Goal: Communication & Community: Answer question/provide support

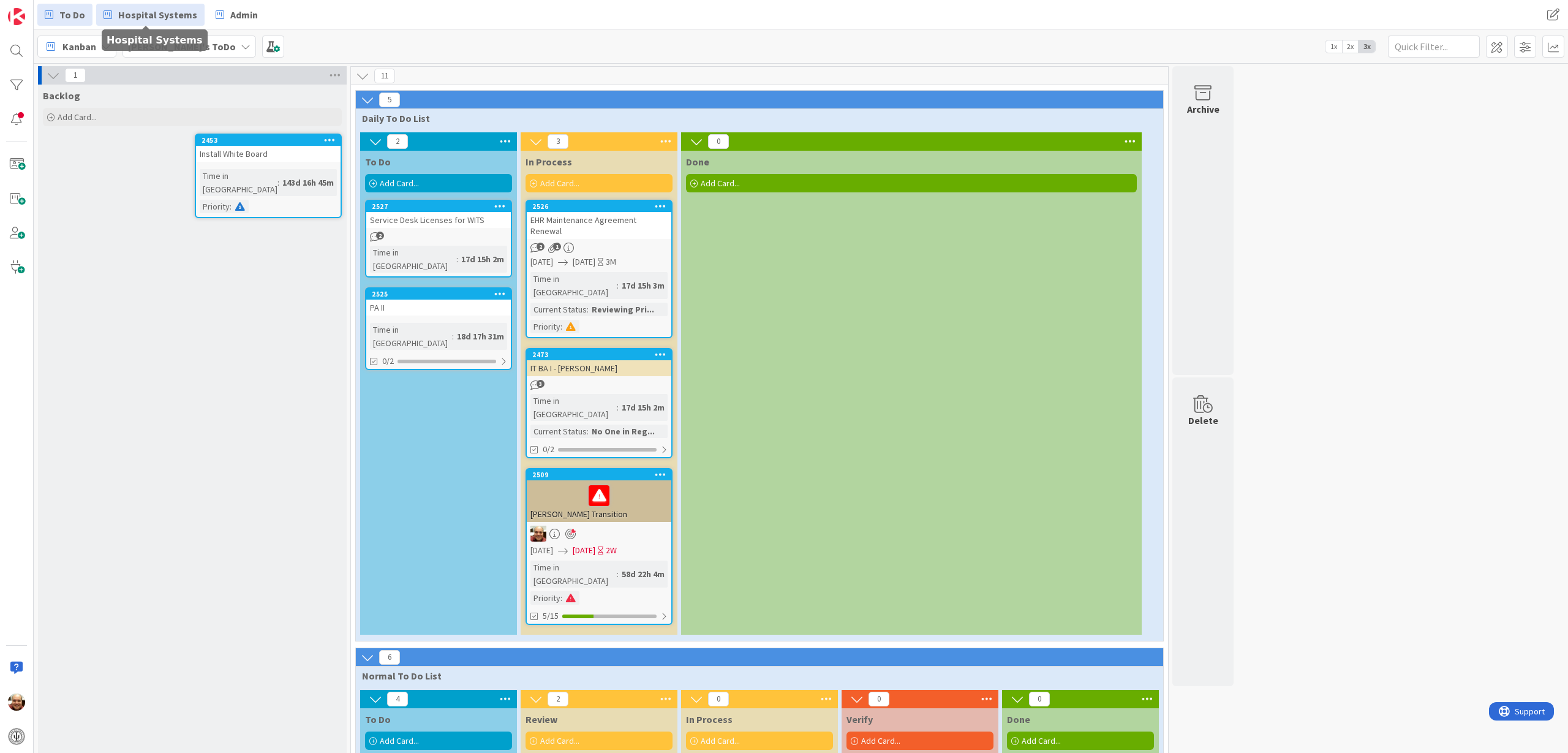
click at [161, 15] on span "Hospital Systems" at bounding box center [157, 14] width 79 height 14
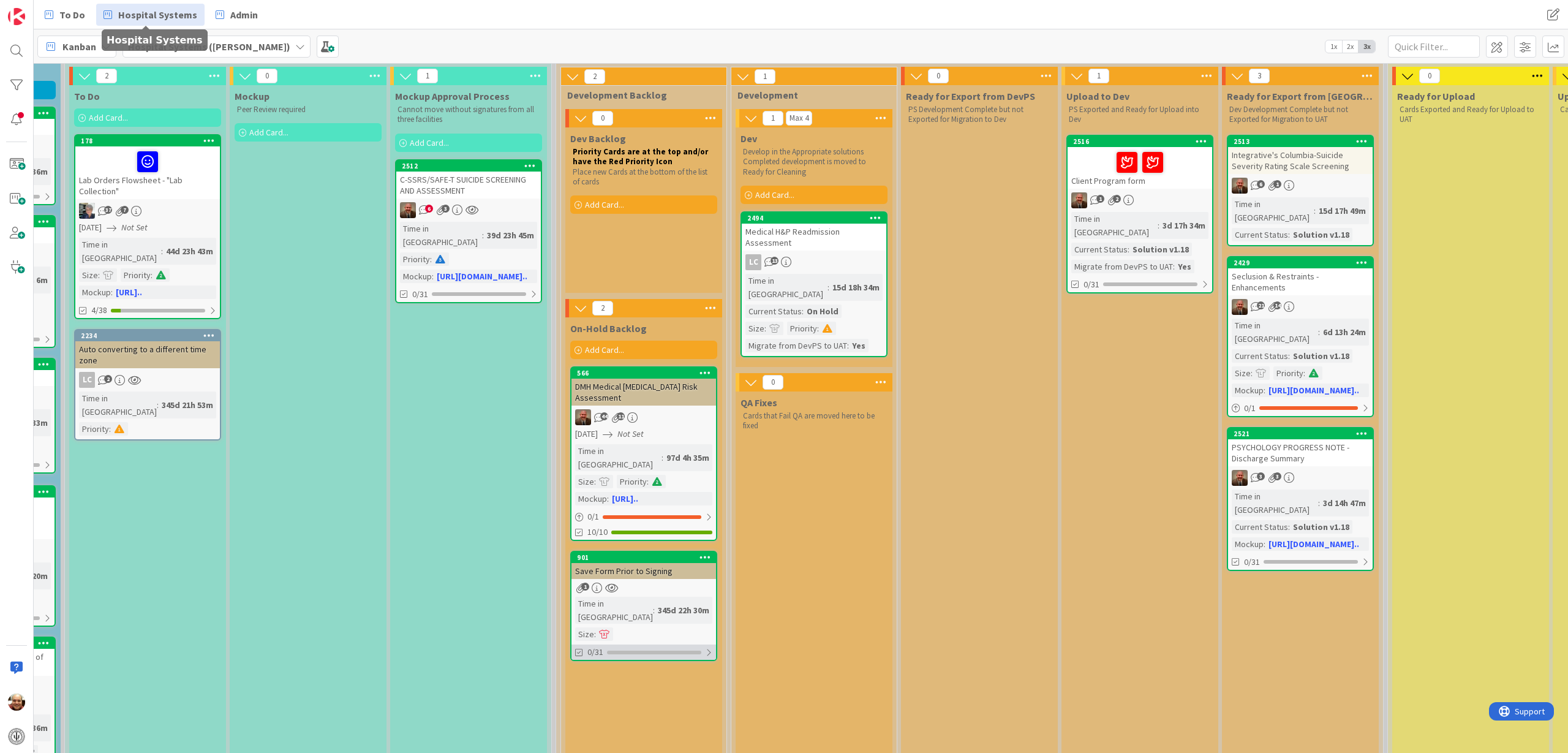
scroll to position [153, 457]
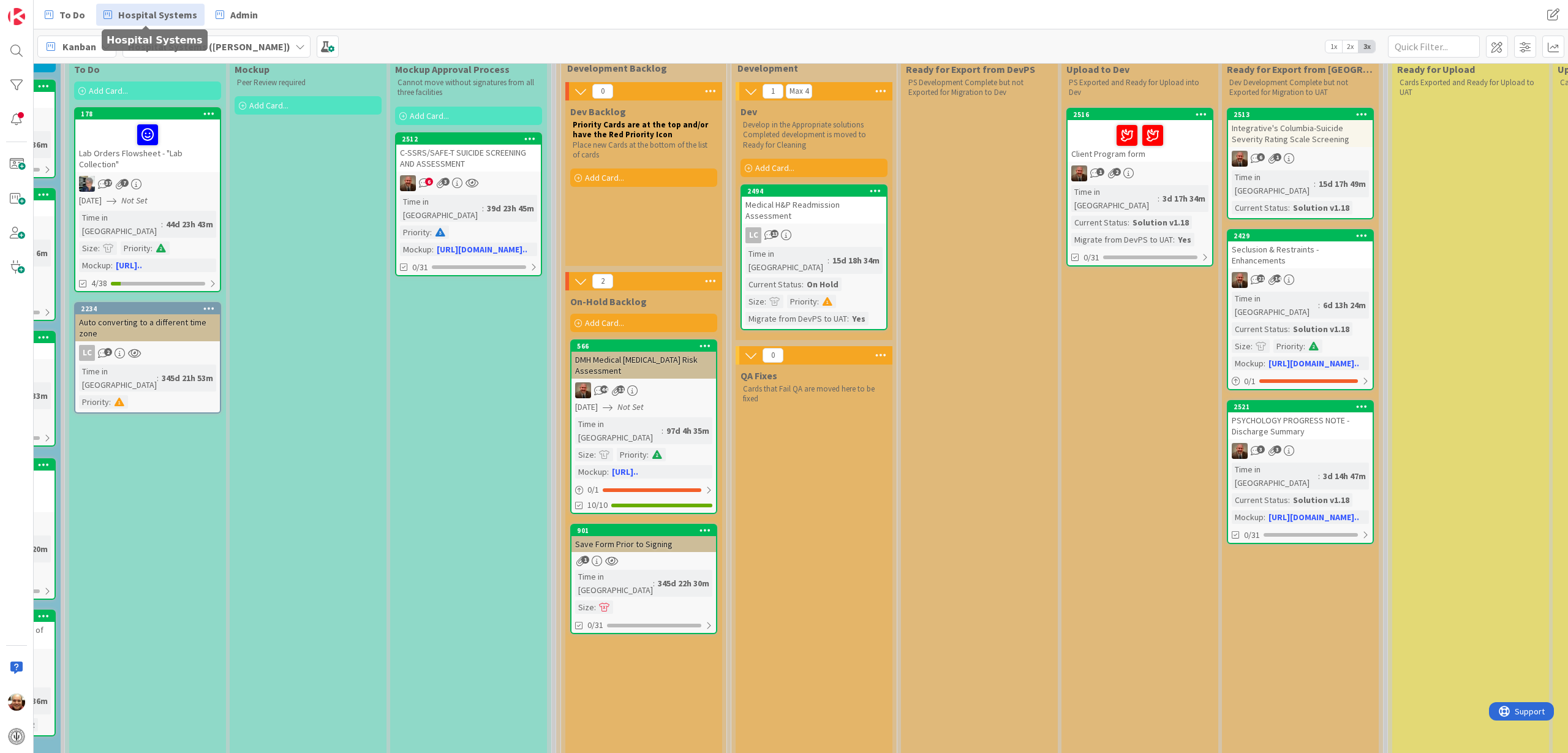
click at [140, 316] on div "Auto converting to a different time zone" at bounding box center [147, 327] width 144 height 27
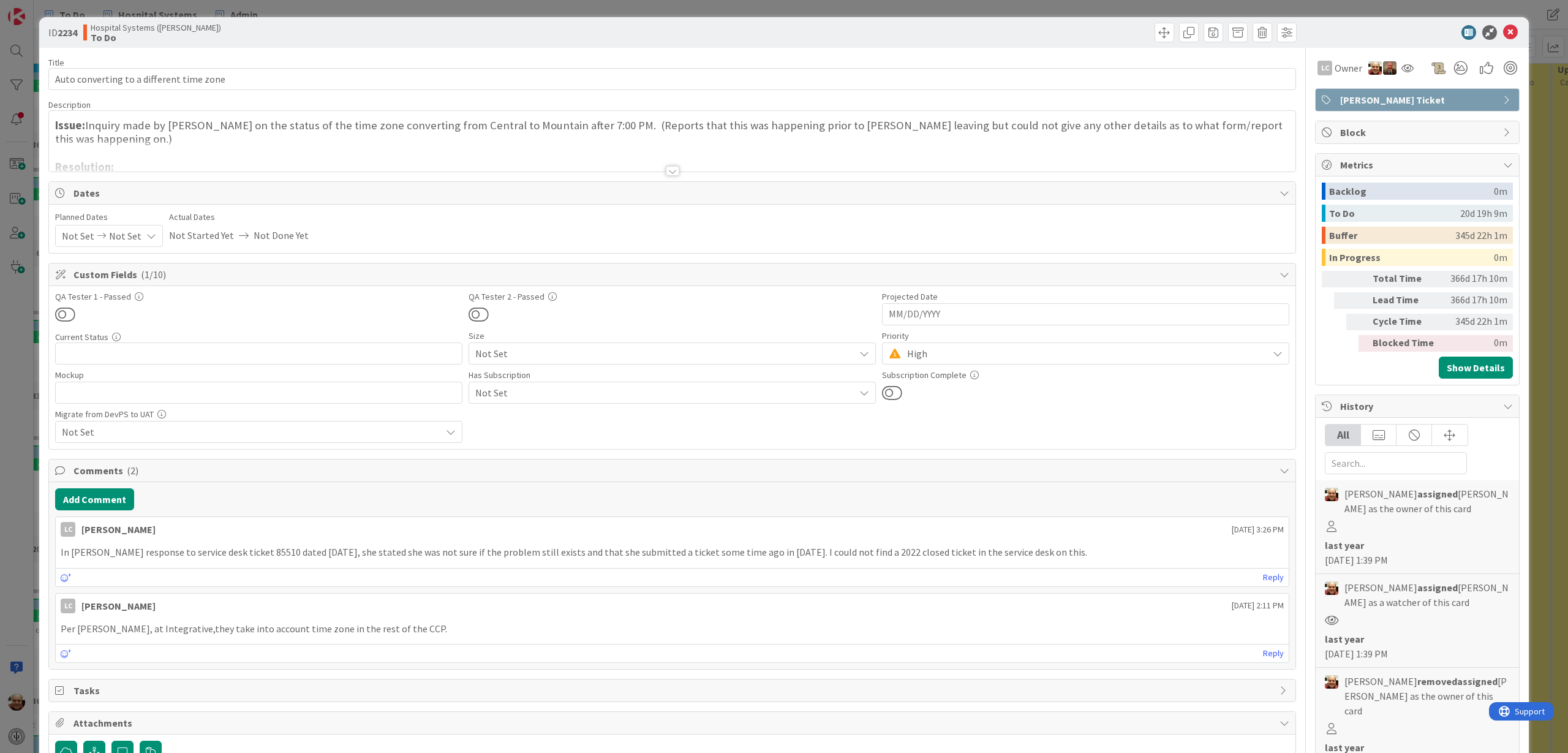
click at [667, 174] on div at bounding box center [672, 171] width 14 height 10
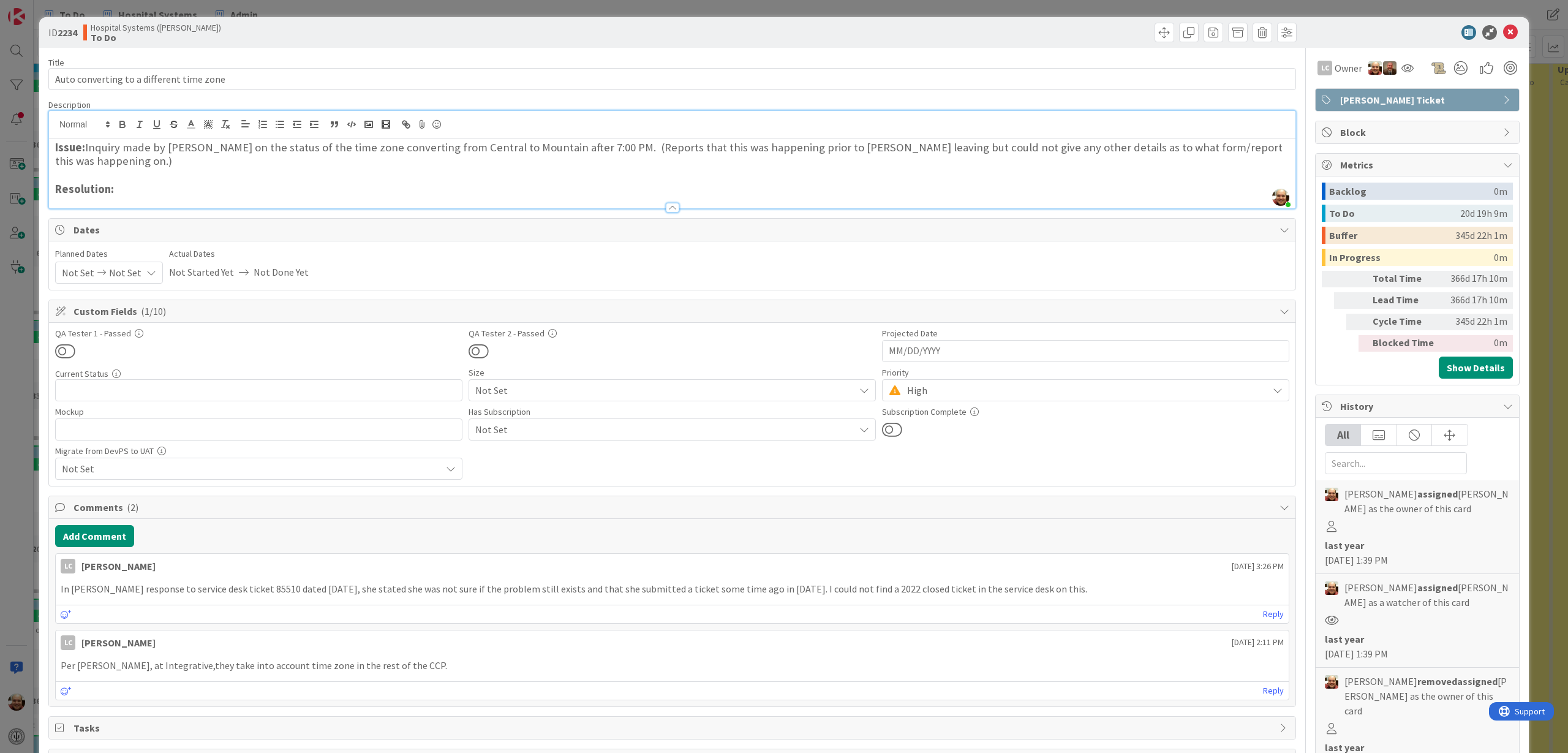
click at [598, 147] on h3 "Issue: Inquiry made by [PERSON_NAME] on the status of the time zone converting …" at bounding box center [672, 155] width 1234 height 28
click at [596, 147] on h3 "Issue: Inquiry made by [PERSON_NAME] on the status of the time zone converting …" at bounding box center [672, 155] width 1234 height 28
click at [598, 148] on h3 "Issue: Inquiry made by [PERSON_NAME] on the status of the time zone converting …" at bounding box center [672, 155] width 1234 height 28
drag, startPoint x: 441, startPoint y: 30, endPoint x: 434, endPoint y: -12, distance: 42.6
click at [434, 0] on html "To Do Hospital Systems Admin To Do Hospital Systems Admin Kanban Hospital Syste…" at bounding box center [784, 376] width 1568 height 753
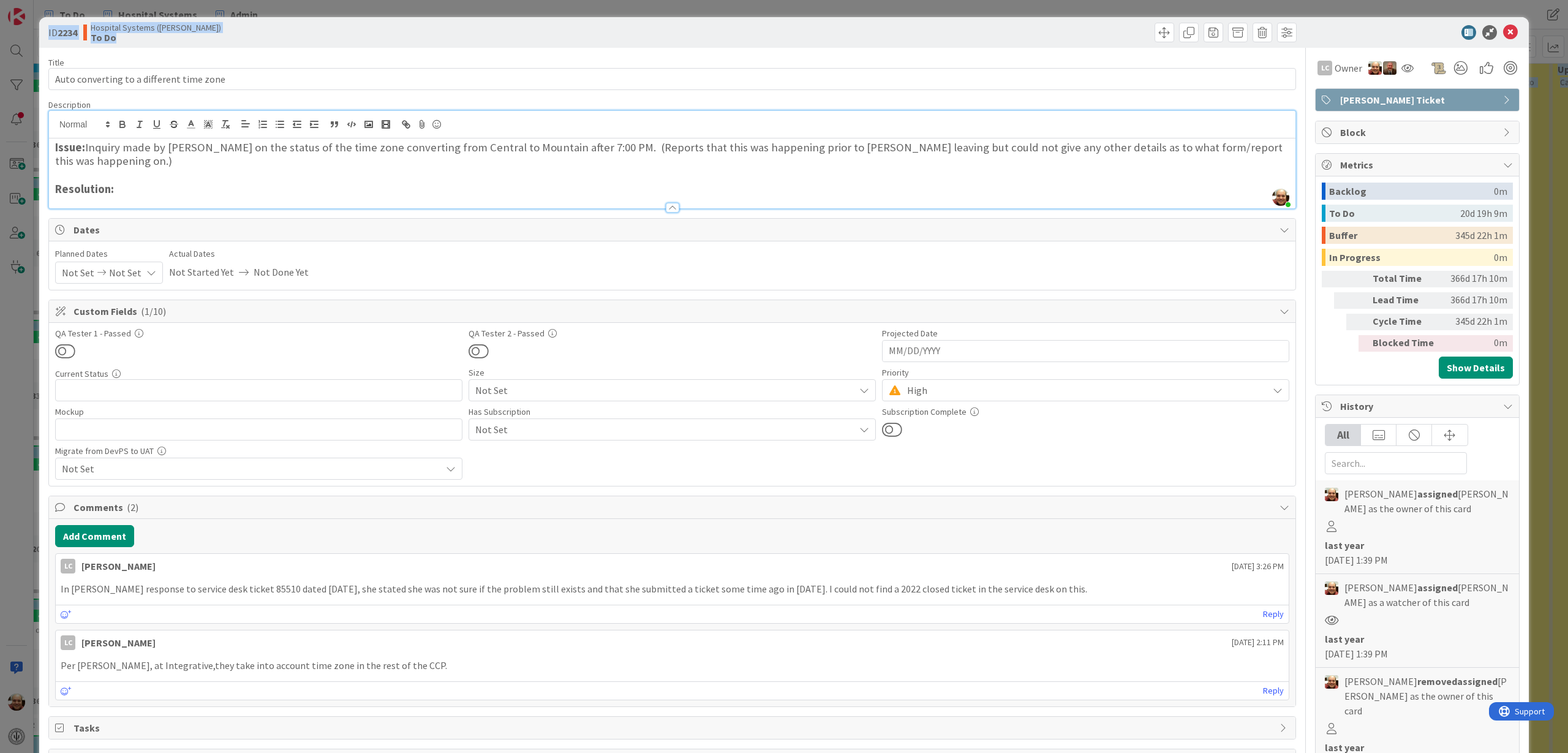
drag, startPoint x: 680, startPoint y: 33, endPoint x: 676, endPoint y: 2, distance: 31.3
click at [680, 0] on html "To Do Hospital Systems Admin To Do Hospital Systems Admin Kanban Hospital Syste…" at bounding box center [784, 376] width 1568 height 753
click at [1503, 31] on icon at bounding box center [1511, 33] width 14 height 14
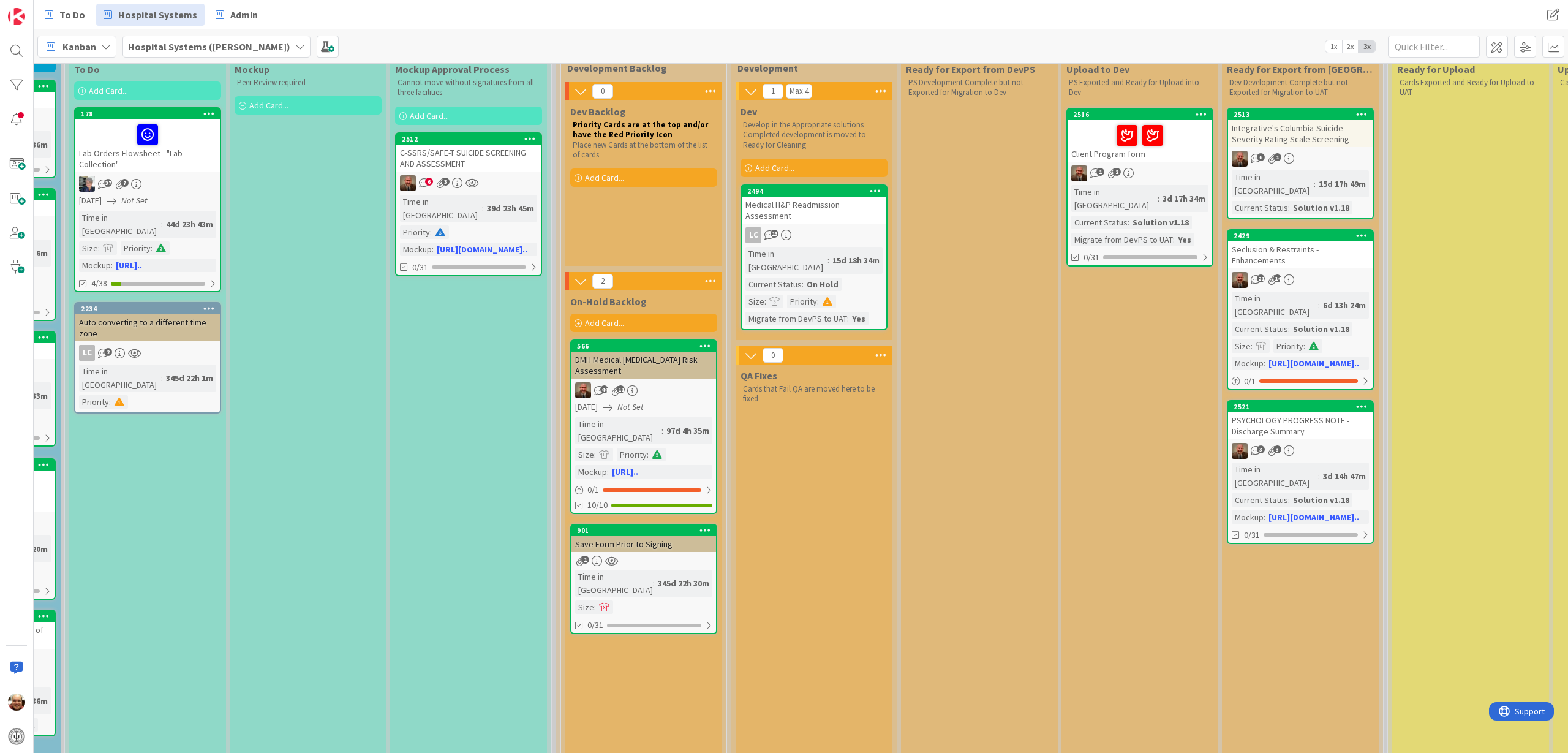
click at [131, 317] on div "Auto converting to a different time zone" at bounding box center [147, 327] width 144 height 27
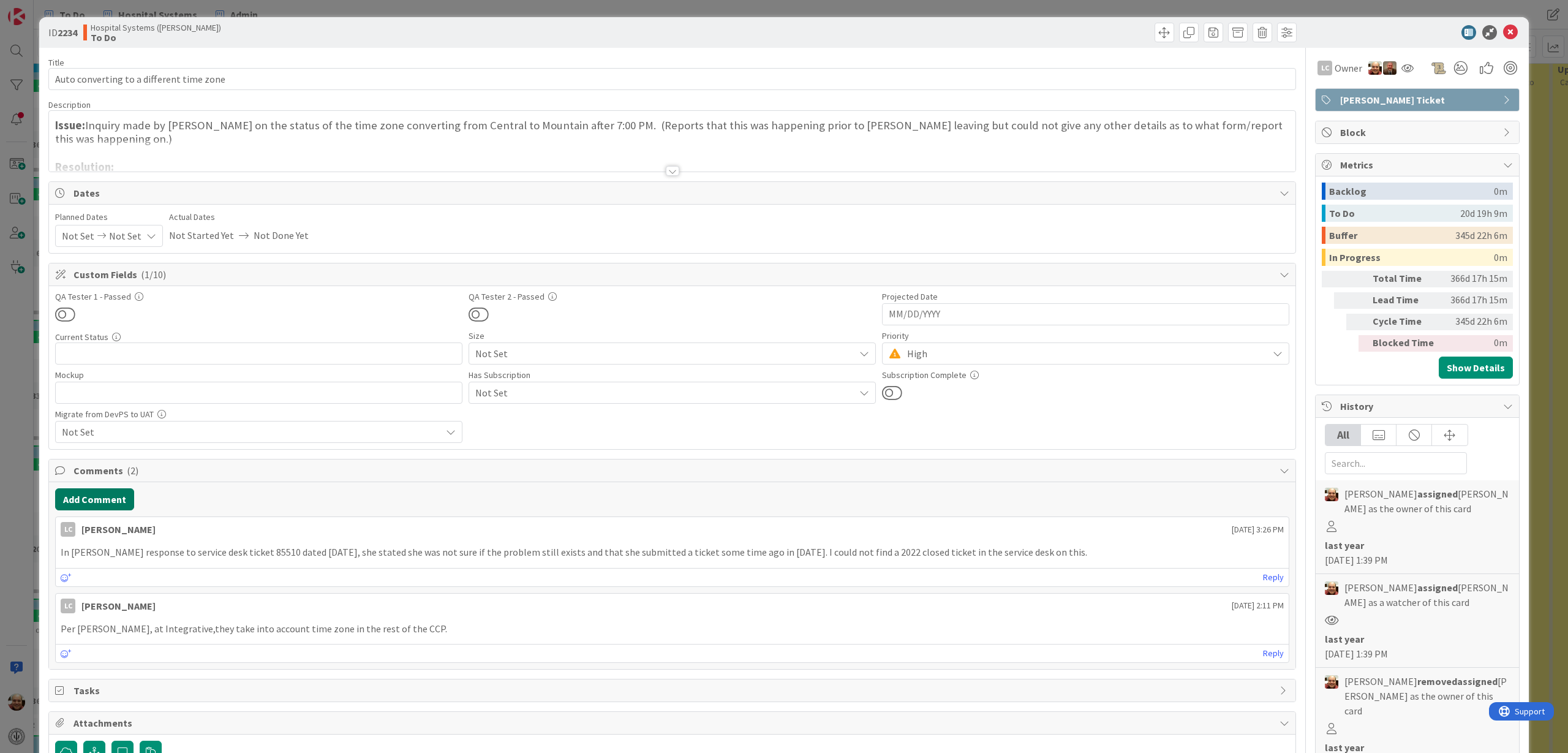
click at [116, 500] on button "Add Comment" at bounding box center [94, 500] width 79 height 22
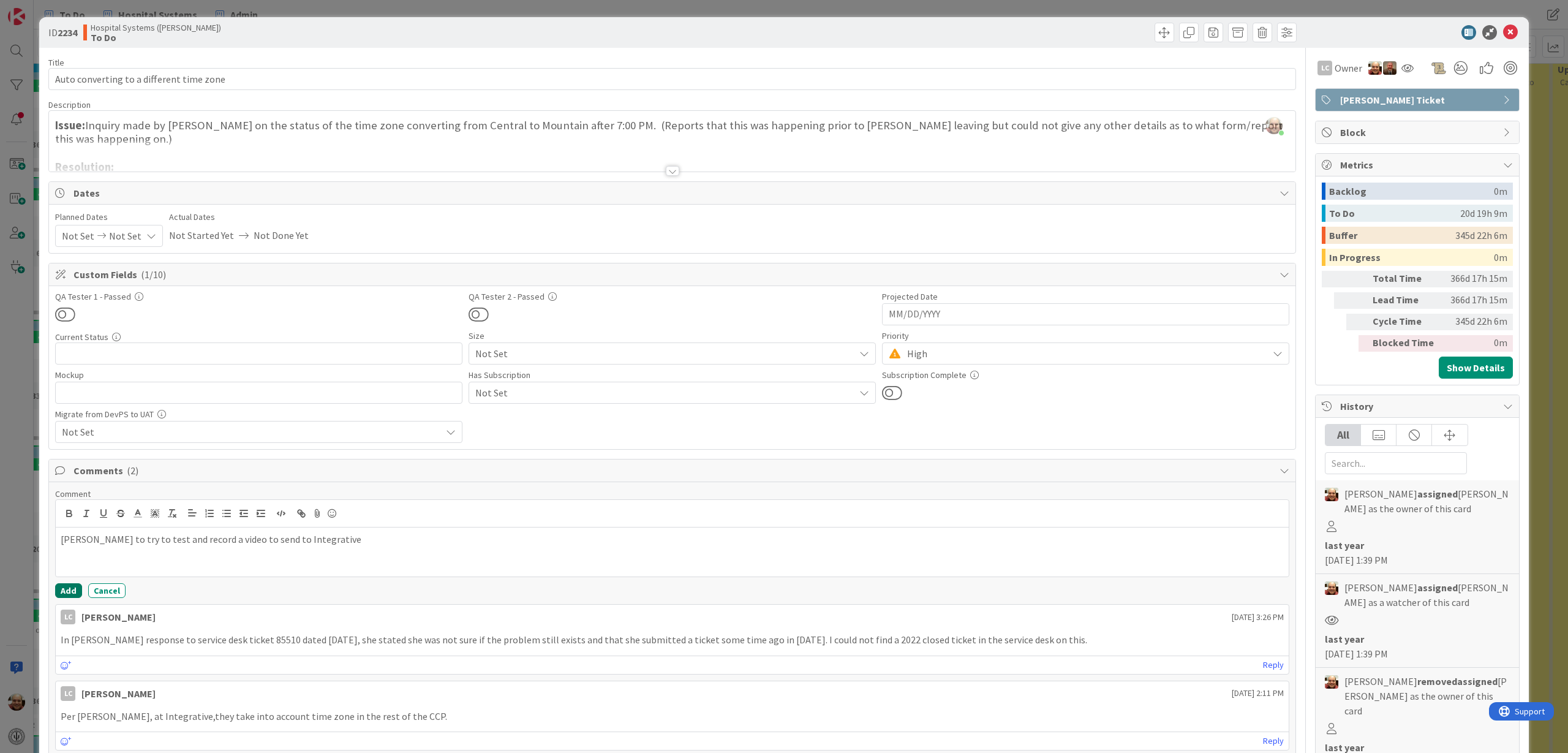
click at [68, 590] on button "Add" at bounding box center [69, 590] width 27 height 14
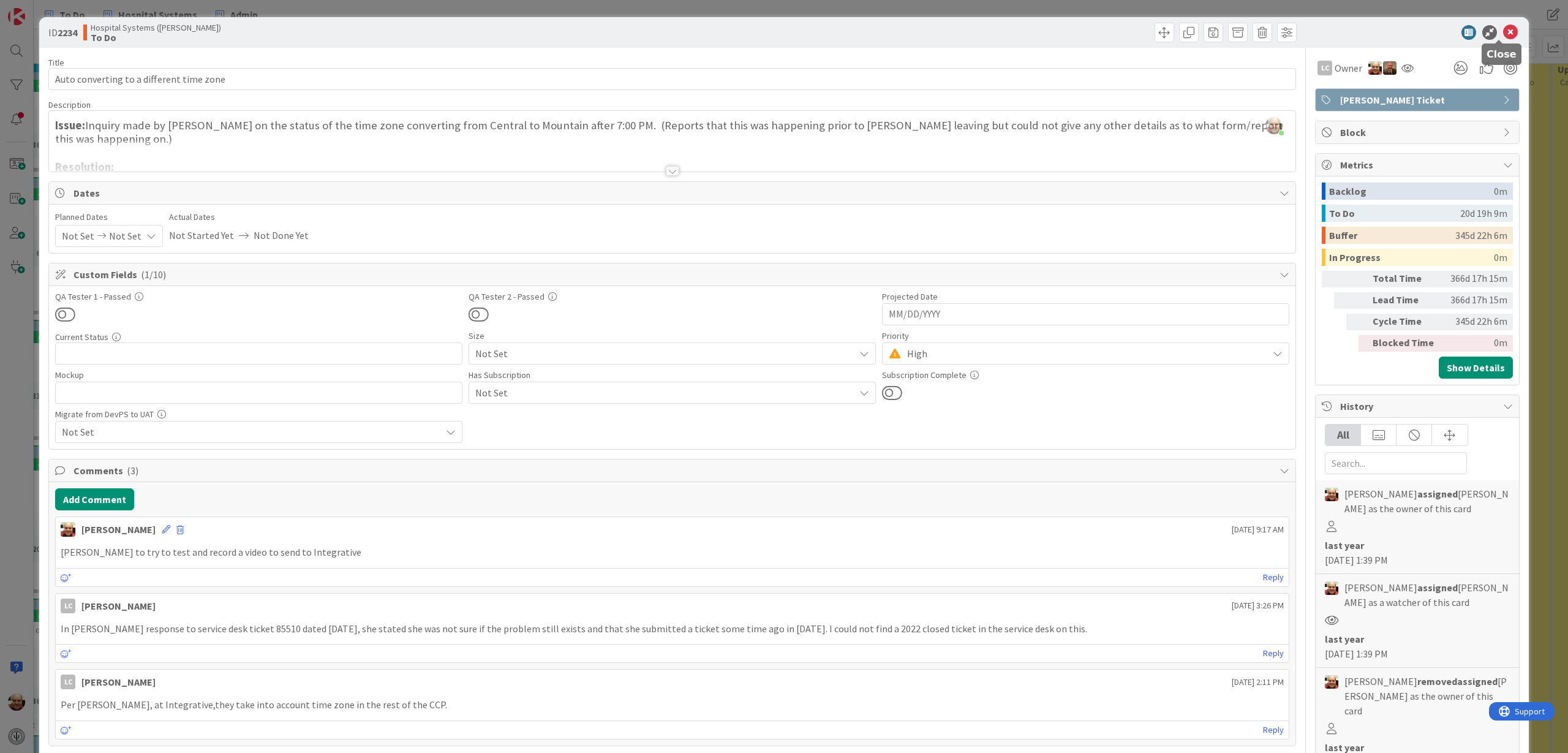
click at [1503, 30] on icon at bounding box center [1511, 33] width 14 height 14
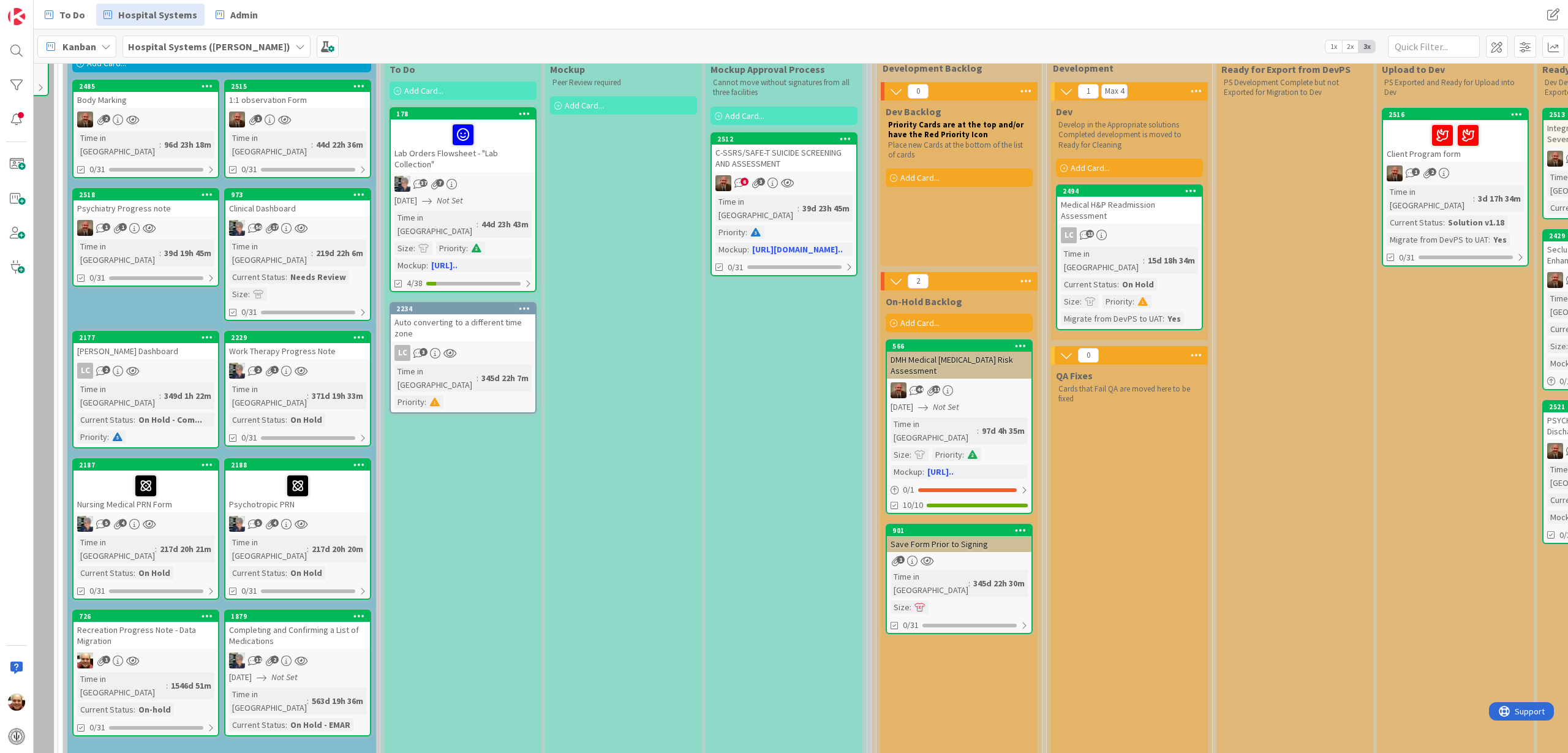
scroll to position [153, 120]
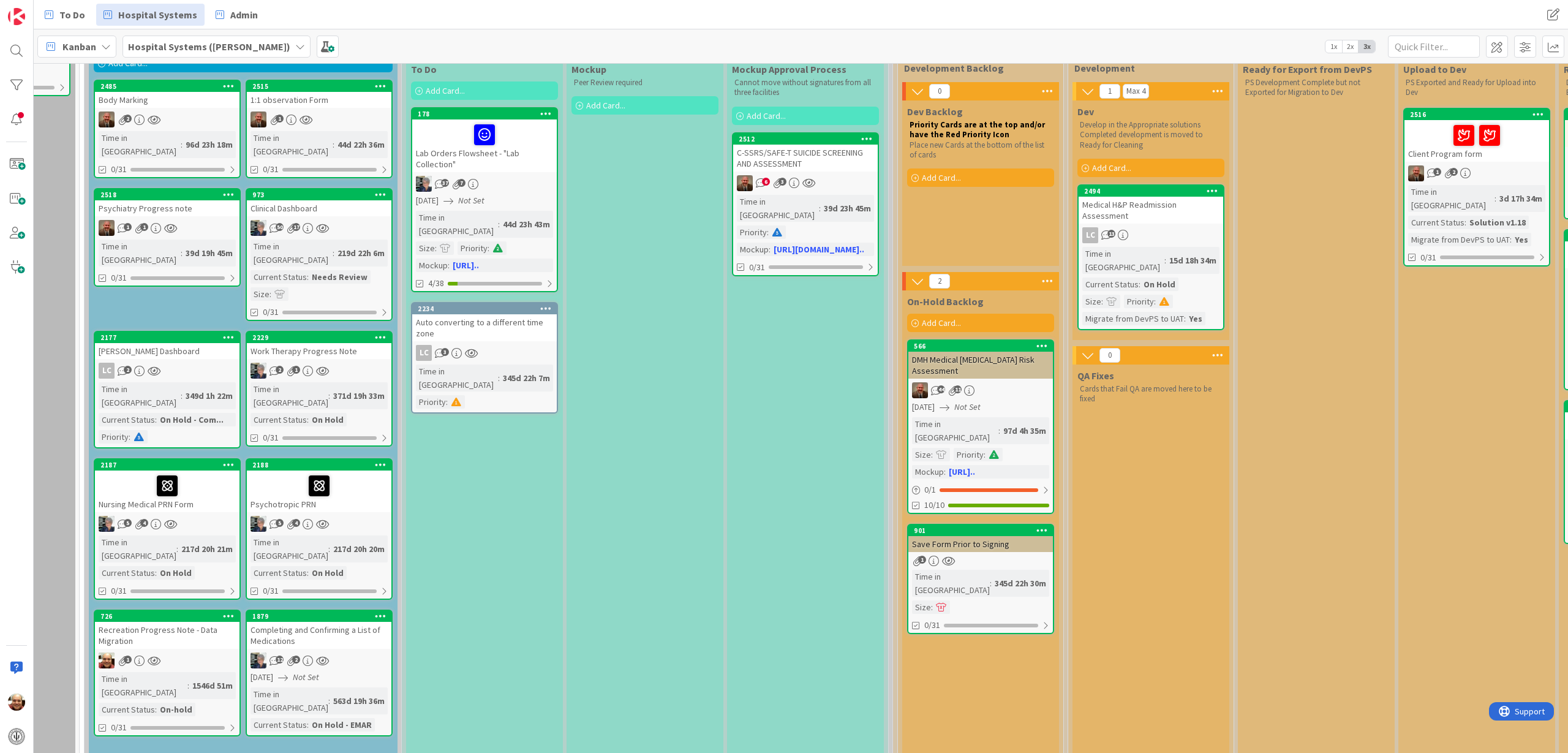
click at [348, 473] on div at bounding box center [319, 486] width 137 height 25
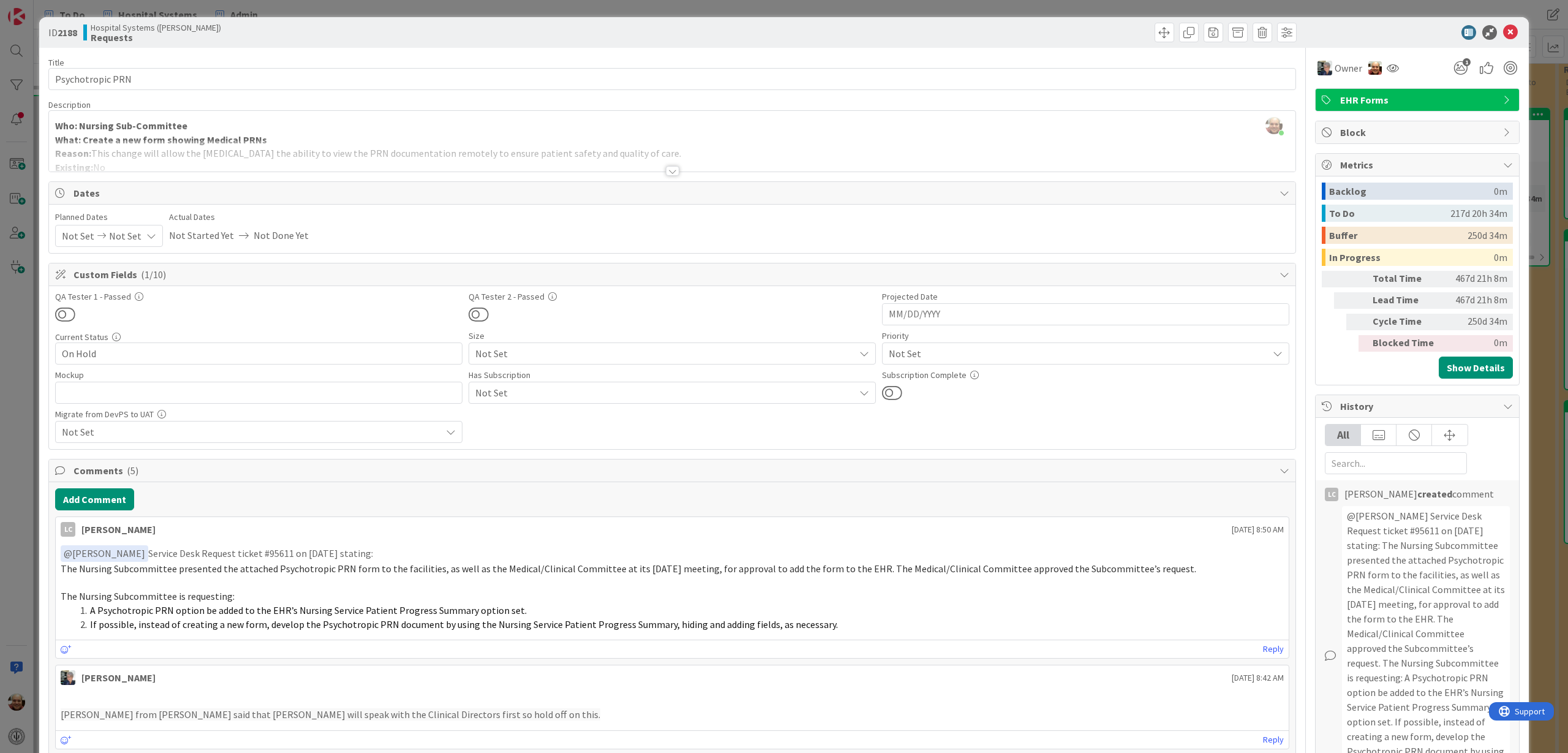
scroll to position [76, 0]
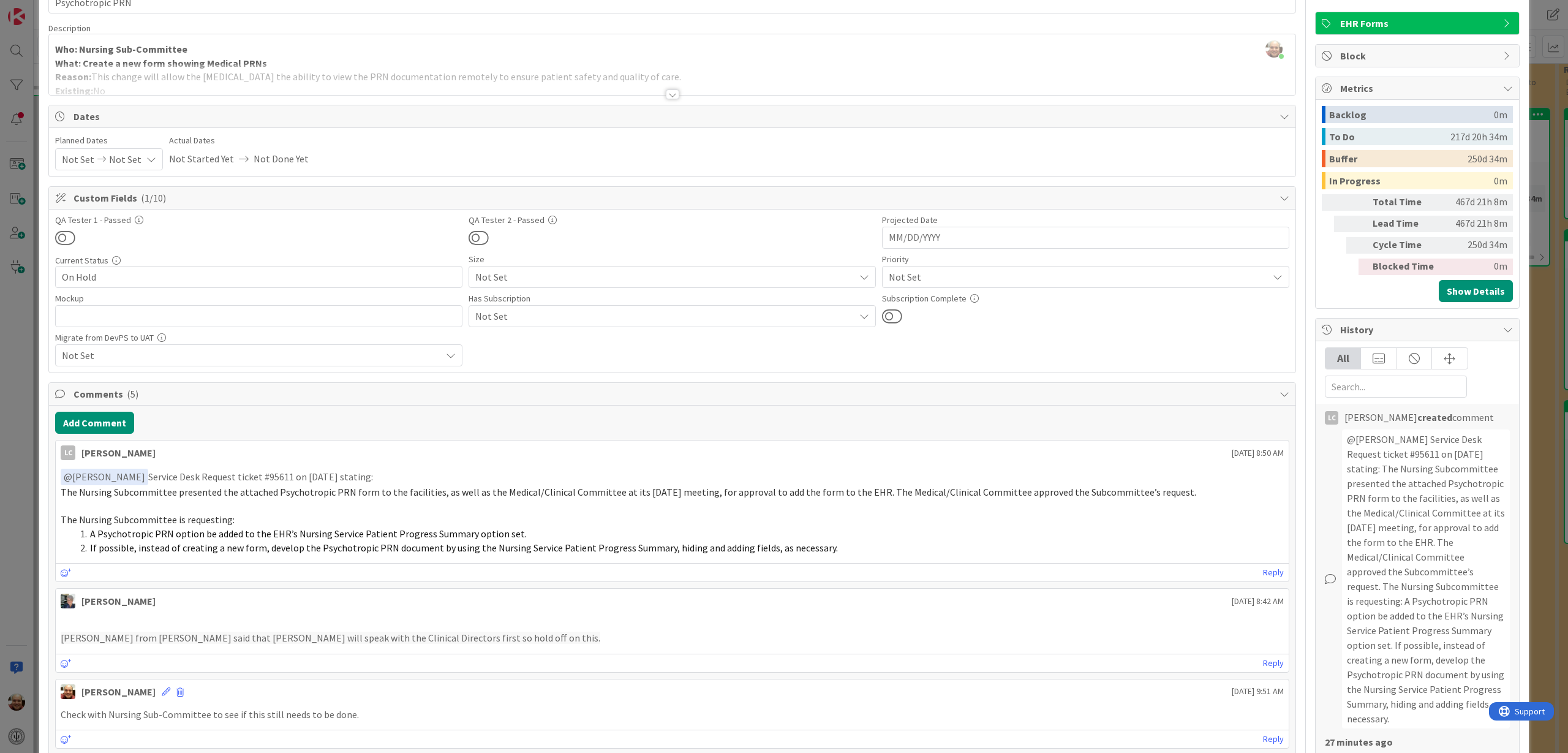
click at [666, 92] on div at bounding box center [672, 94] width 14 height 10
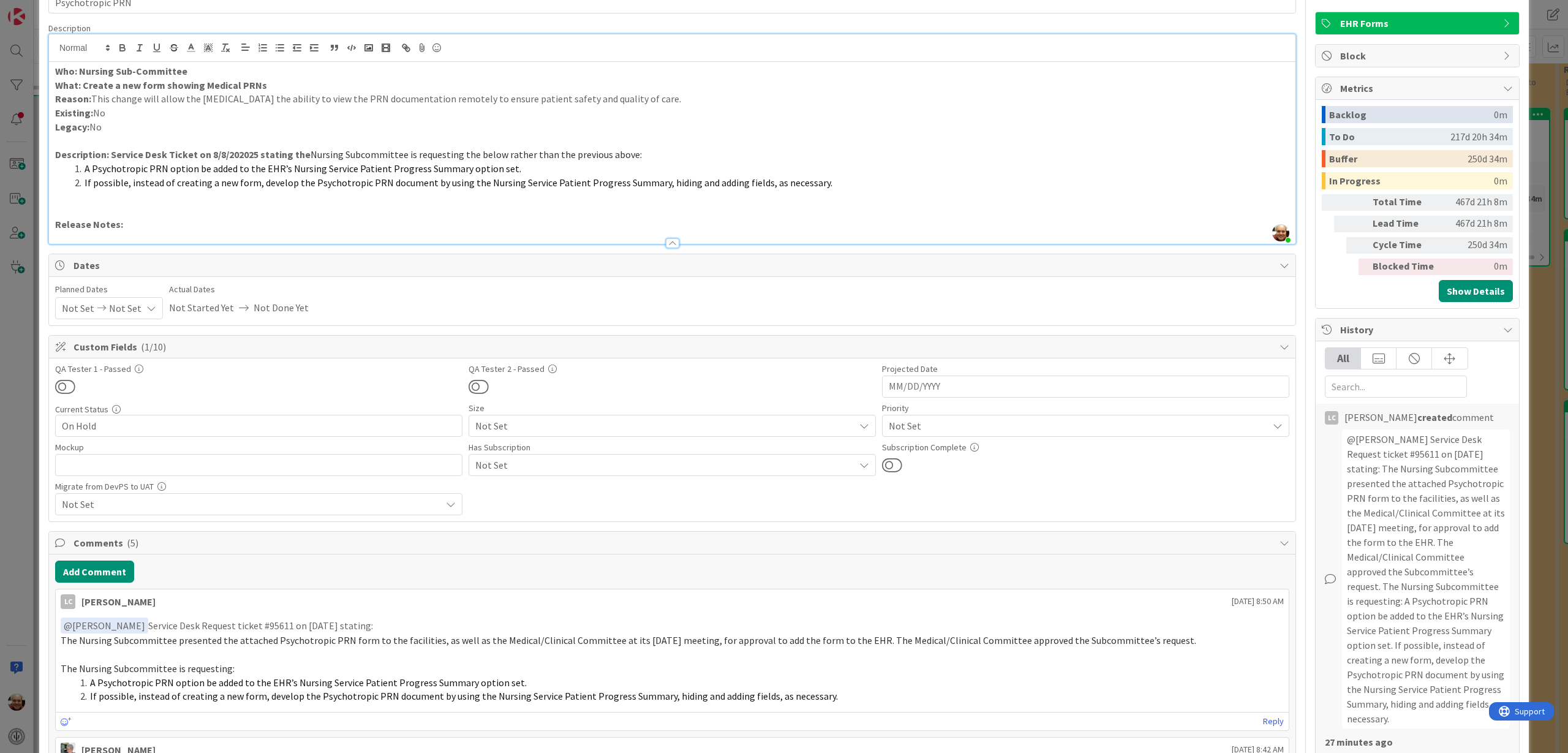
drag, startPoint x: 845, startPoint y: 179, endPoint x: 479, endPoint y: 182, distance: 366.0
click at [479, 182] on li "If possible, instead of creating a new form, develop the Psychotropic PRN docum…" at bounding box center [680, 183] width 1220 height 14
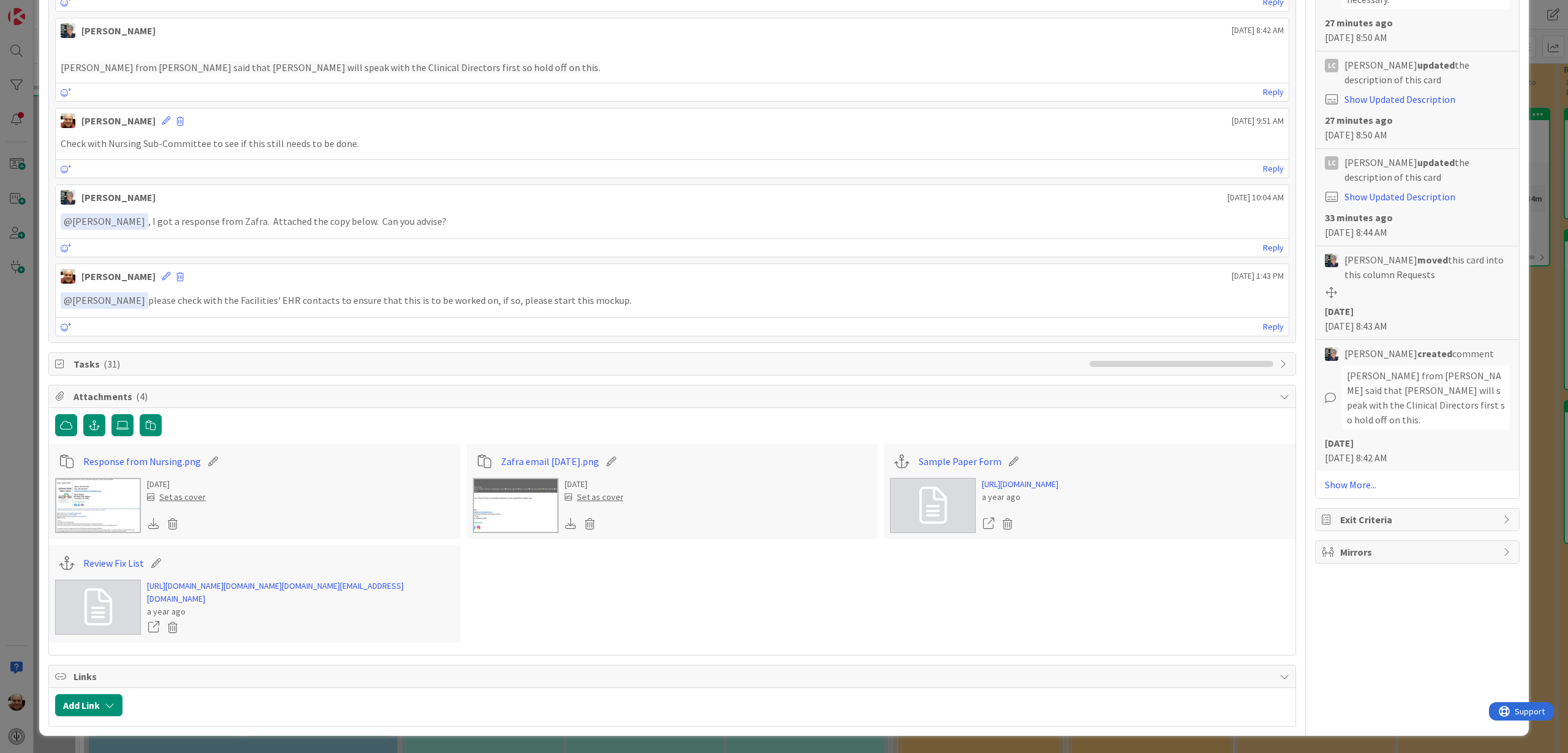
scroll to position [900, 0]
click at [1059, 478] on link "[URL][DOMAIN_NAME]" at bounding box center [1021, 484] width 76 height 13
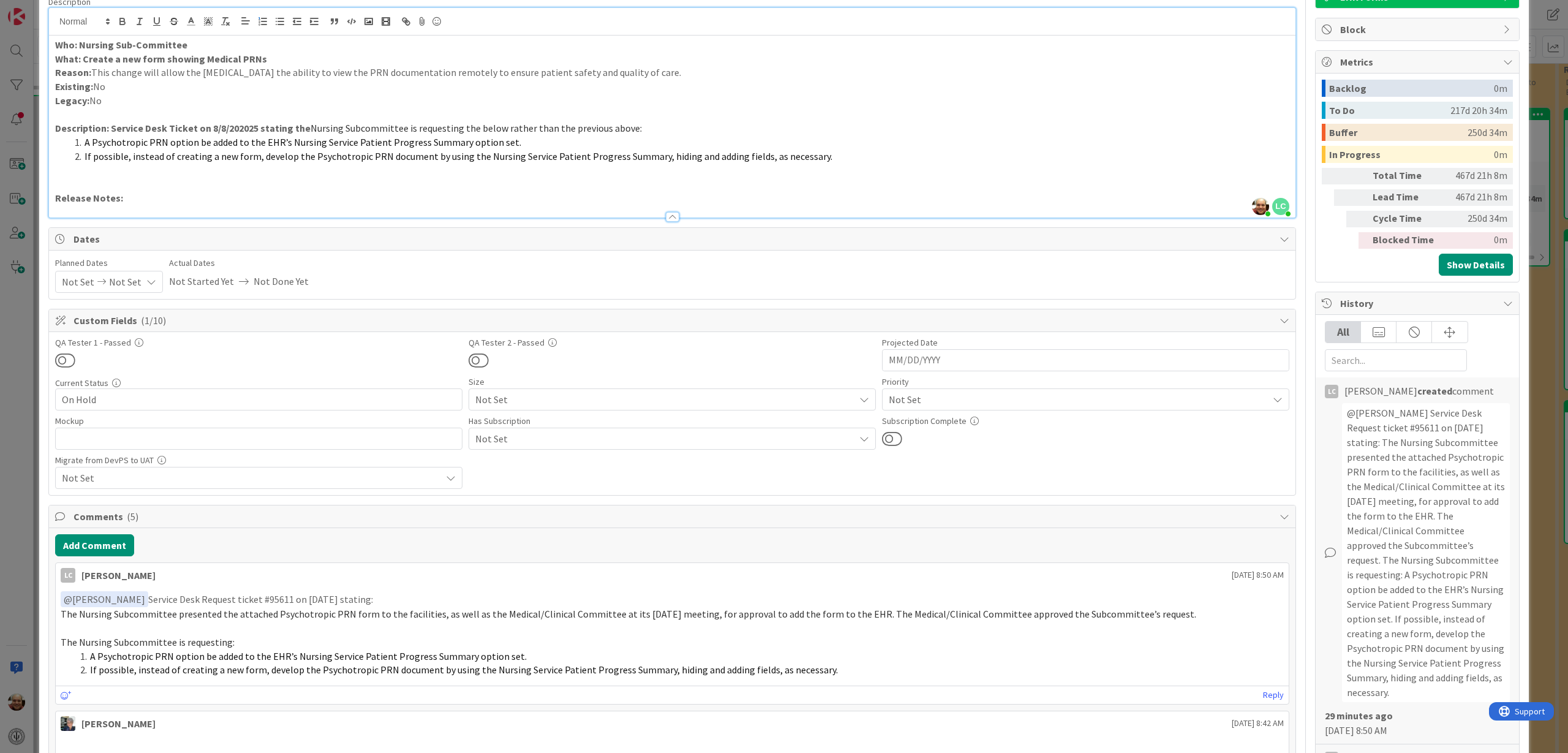
scroll to position [0, 0]
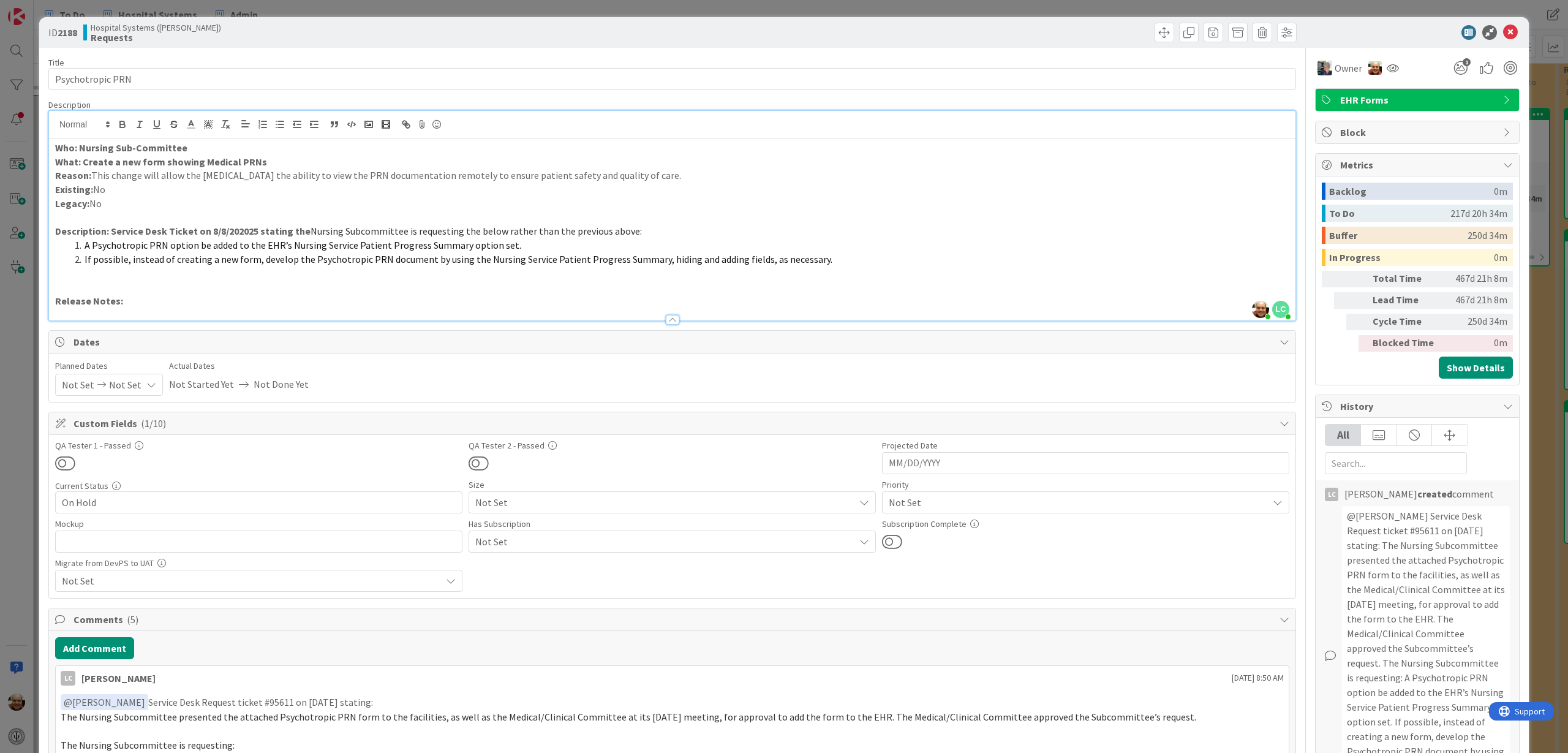
click at [1531, 342] on div "ID 2188 Hospital Systems ([PERSON_NAME]) Requests Title 16 / 128 Psychotropic P…" at bounding box center [784, 376] width 1568 height 753
